Goal: Information Seeking & Learning: Learn about a topic

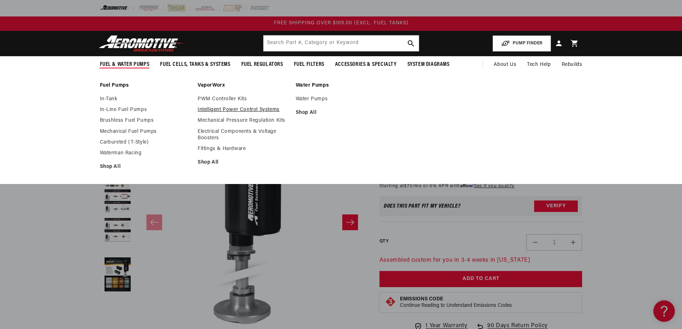
click at [232, 107] on link "Intelligent Power Control Systems" at bounding box center [243, 110] width 91 height 6
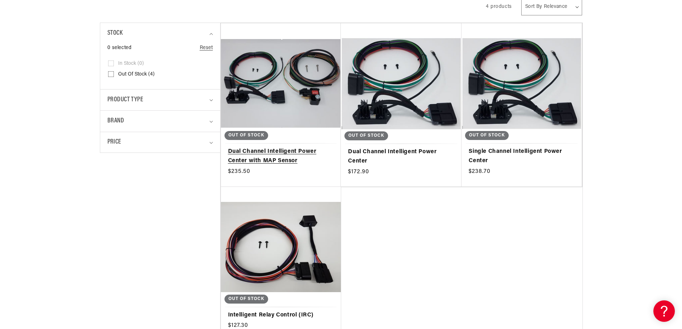
scroll to position [215, 0]
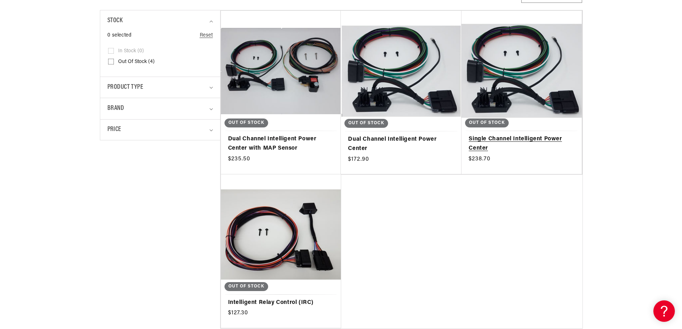
click at [482, 136] on link "Single Channel Intelligent Power Center" at bounding box center [522, 144] width 106 height 18
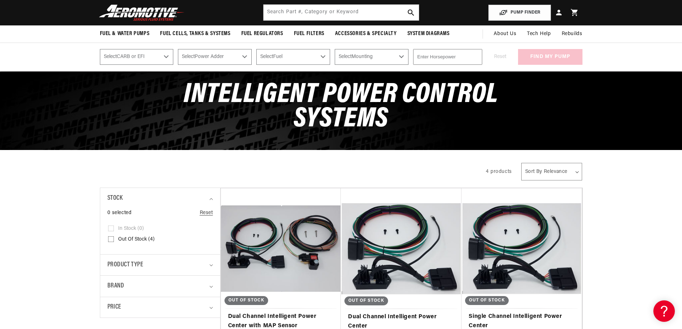
scroll to position [0, 0]
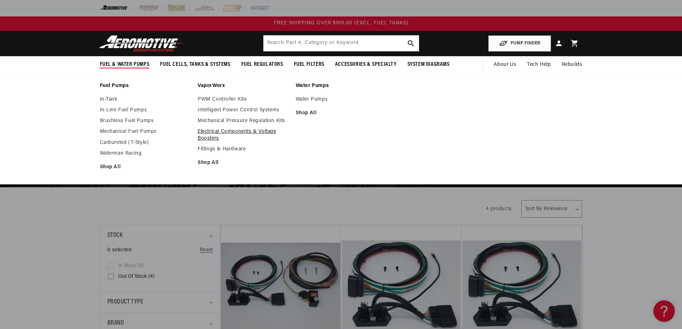
click at [214, 130] on link "Electrical Components & Voltage Boosters" at bounding box center [243, 135] width 91 height 13
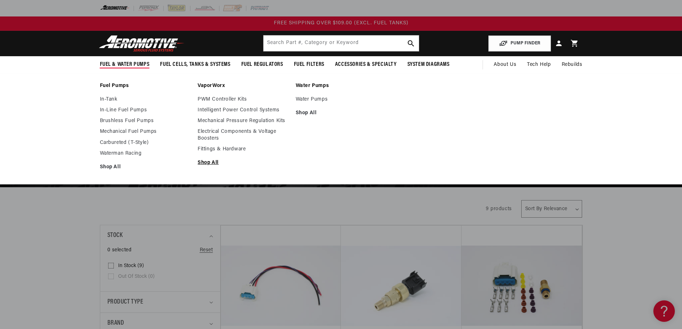
click at [212, 162] on link "Shop All" at bounding box center [243, 163] width 91 height 6
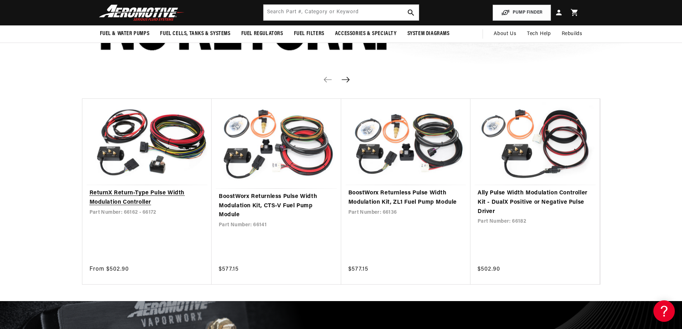
scroll to position [430, 0]
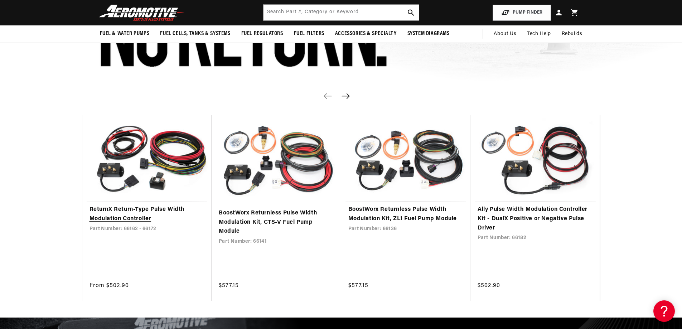
click at [133, 208] on link "ReturnX Return-Type Pulse Width Modulation Controller" at bounding box center [147, 214] width 115 height 18
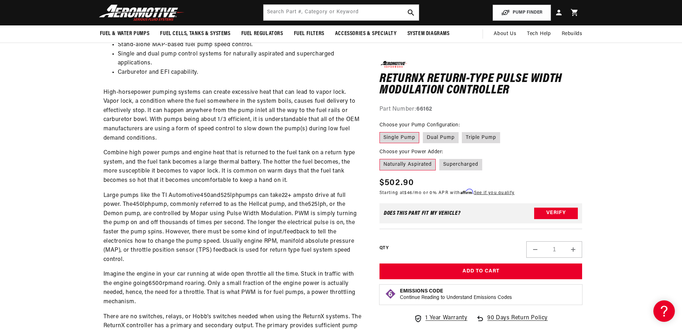
scroll to position [358, 0]
